Goal: Task Accomplishment & Management: Complete application form

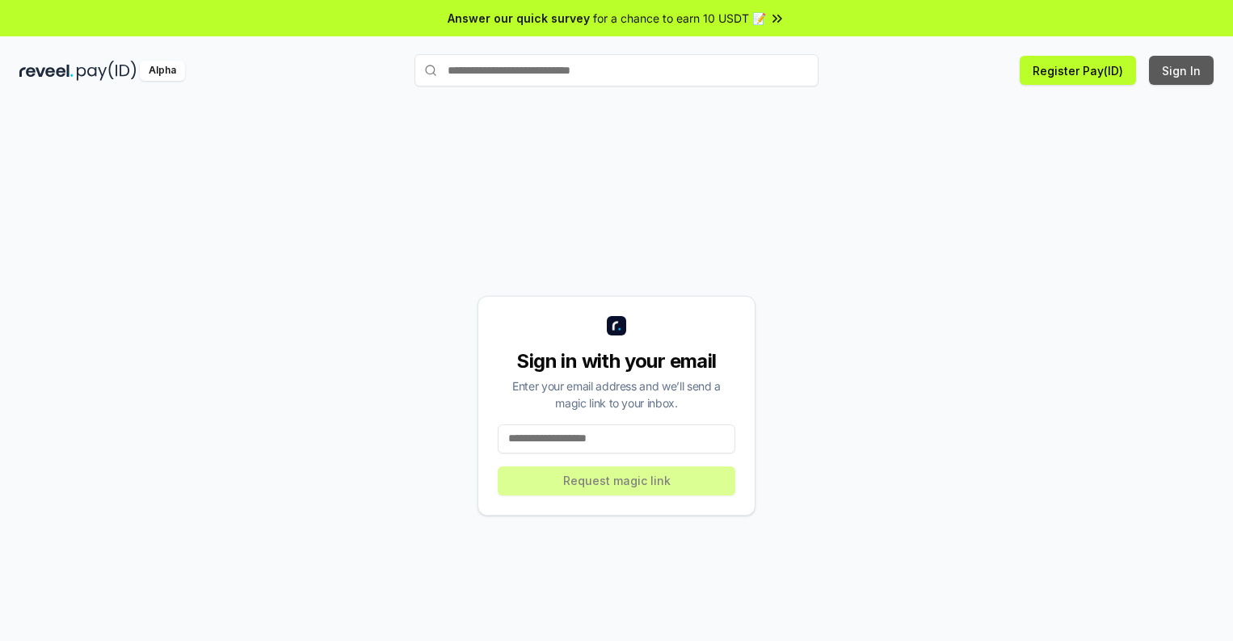
click at [1182, 70] on button "Sign In" at bounding box center [1181, 70] width 65 height 29
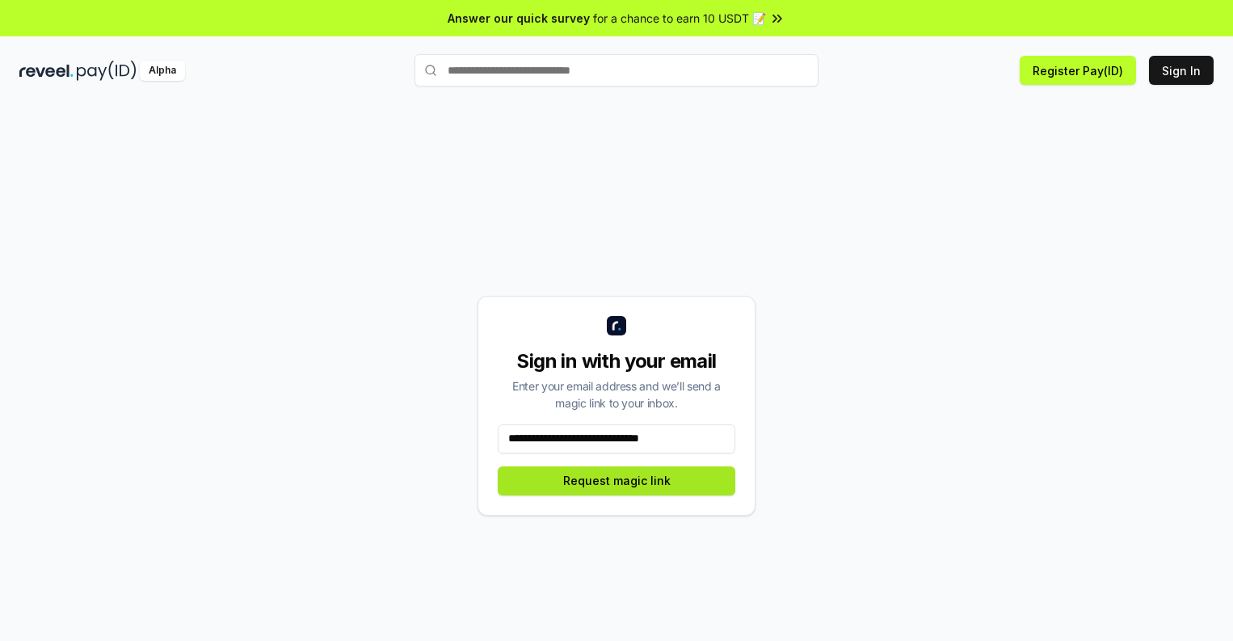
type input "**********"
click at [617, 480] on button "Request magic link" at bounding box center [617, 480] width 238 height 29
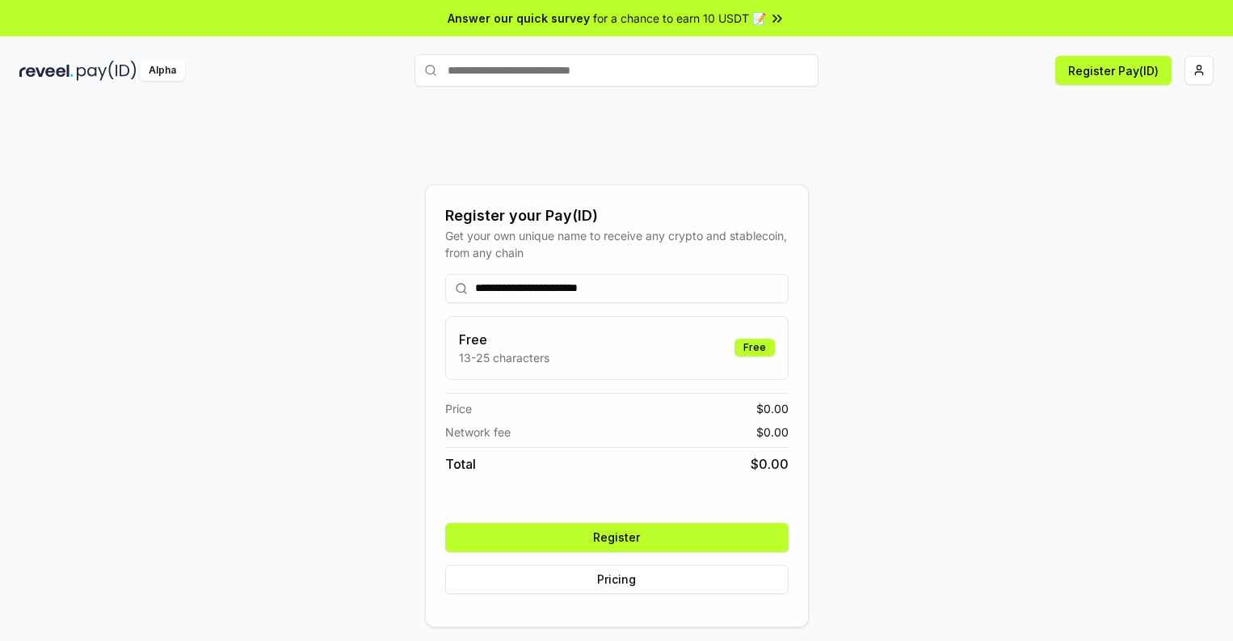
click at [617, 537] on button "Register" at bounding box center [617, 537] width 344 height 29
